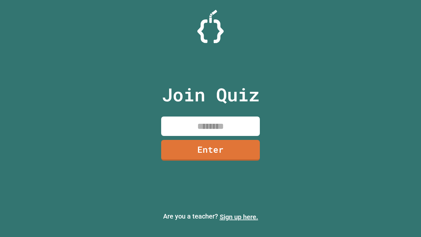
click at [239, 217] on link "Sign up here." at bounding box center [239, 217] width 38 height 8
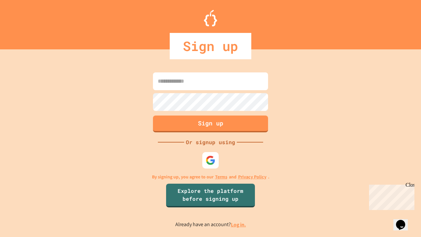
click at [239, 224] on link "Log in." at bounding box center [238, 224] width 15 height 7
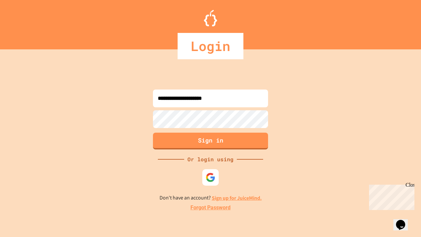
type input "**********"
